Goal: Information Seeking & Learning: Learn about a topic

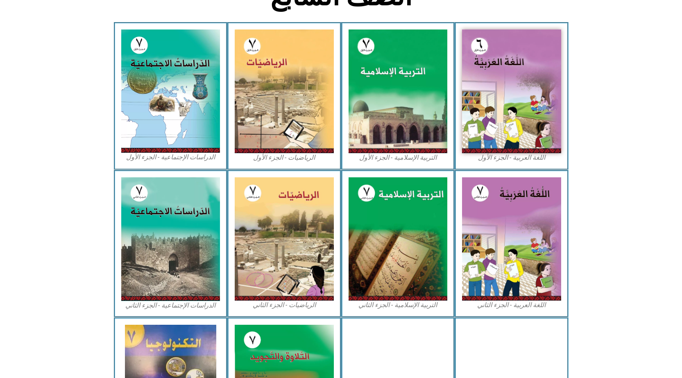
scroll to position [287, 0]
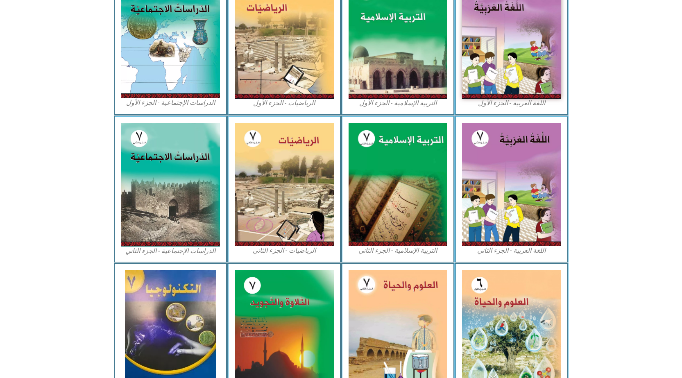
click at [501, 306] on div "العلوم والحياة - الجزء الأول" at bounding box center [511, 336] width 114 height 147
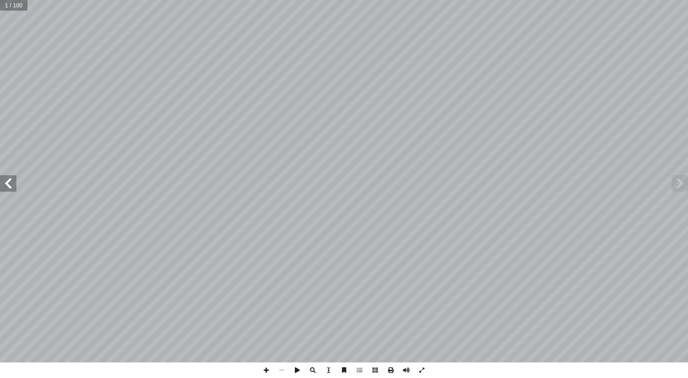
click at [4, 191] on span at bounding box center [8, 183] width 16 height 16
click at [4, 190] on span at bounding box center [8, 183] width 16 height 16
click at [2, 187] on span at bounding box center [8, 183] width 16 height 16
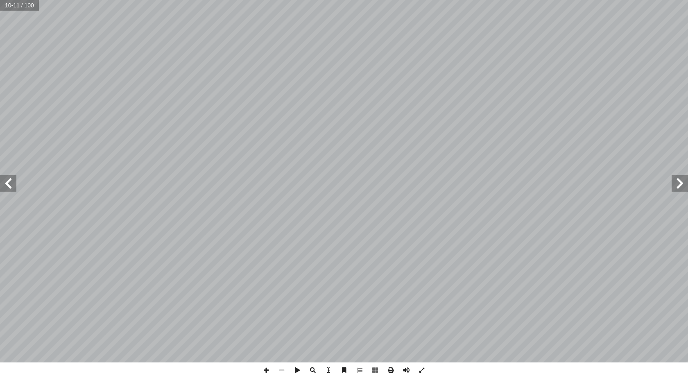
click at [2, 187] on span at bounding box center [8, 183] width 16 height 16
click at [268, 365] on span at bounding box center [266, 370] width 16 height 16
click at [359, 373] on span at bounding box center [360, 370] width 16 height 16
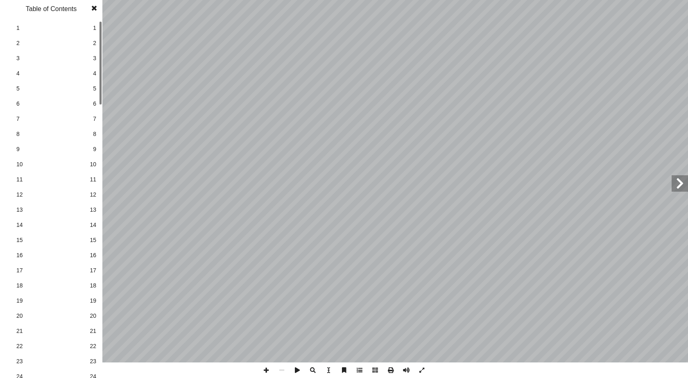
click at [361, 367] on span at bounding box center [360, 370] width 16 height 16
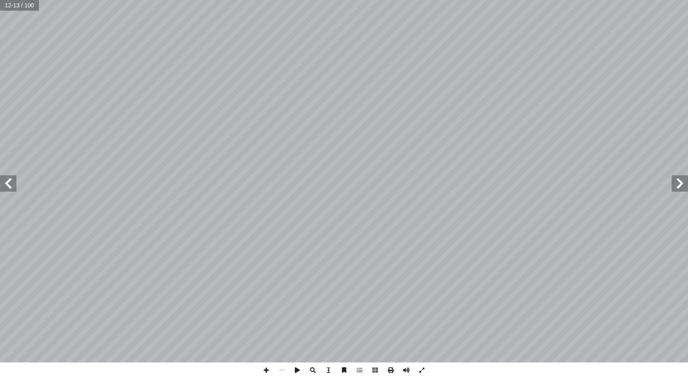
click at [5, 75] on html "الصفحة الرئيسية الصف الأول الصف الثاني الصف الثالث الصف الرابع الصف الخامس الصف…" at bounding box center [344, 37] width 688 height 75
click at [207, 75] on html "الصفحة الرئيسية الصف الأول الصف الثاني الصف الثالث الصف الرابع الصف الخامس الصف…" at bounding box center [344, 37] width 688 height 75
